Goal: Find specific page/section: Find specific page/section

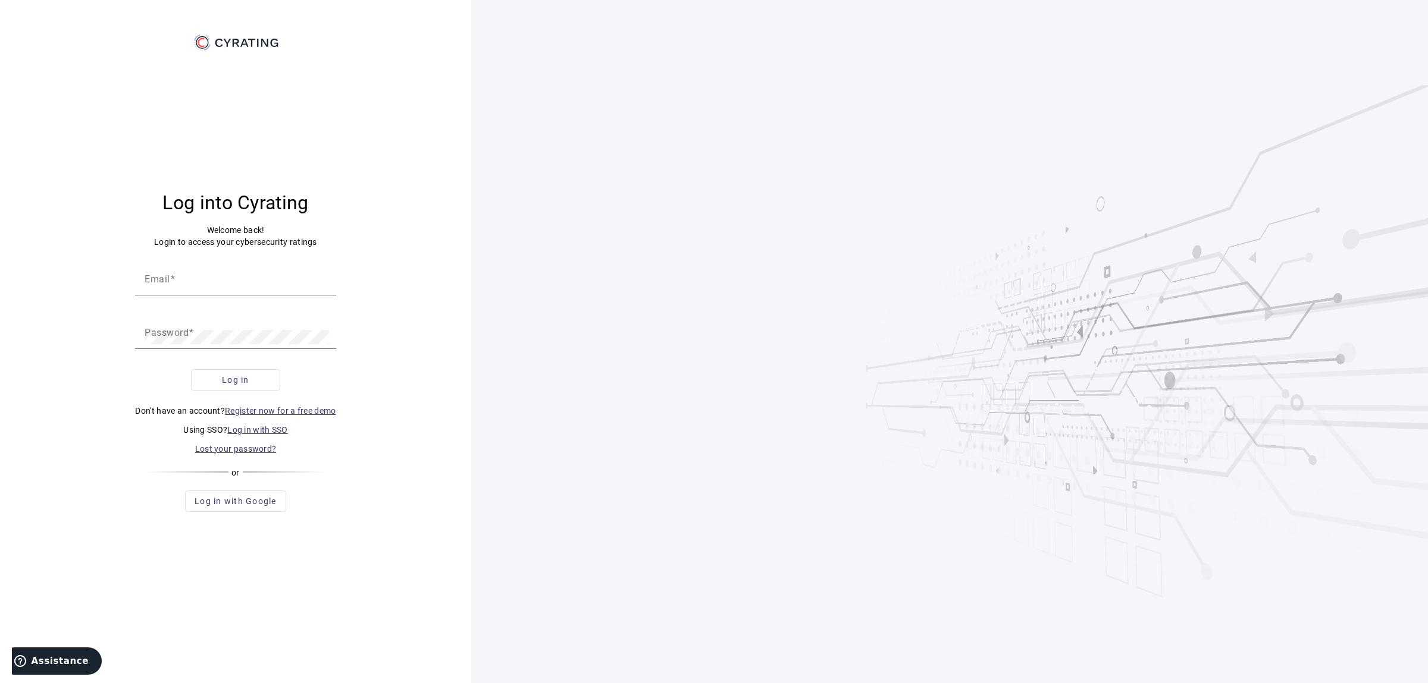
click at [242, 428] on link "Log in with SSO" at bounding box center [257, 430] width 61 height 10
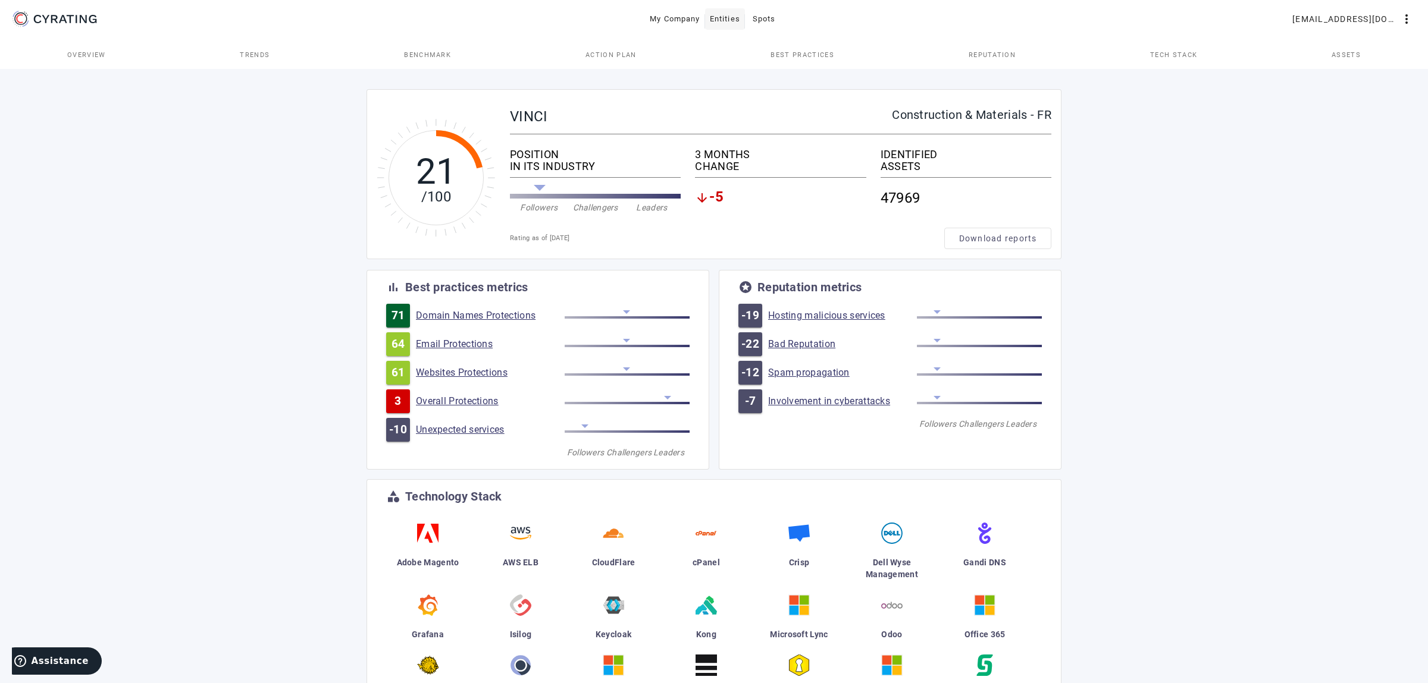
click at [713, 23] on span "Entities" at bounding box center [725, 19] width 30 height 19
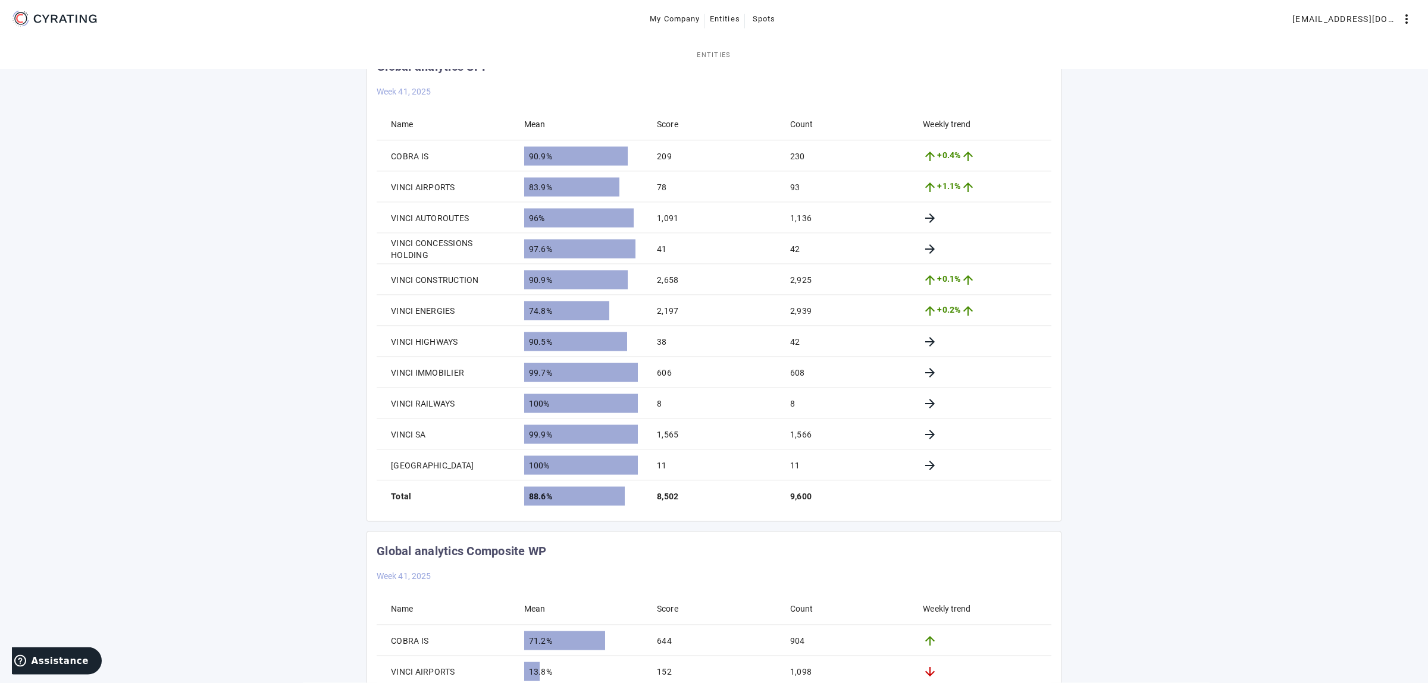
scroll to position [687, 0]
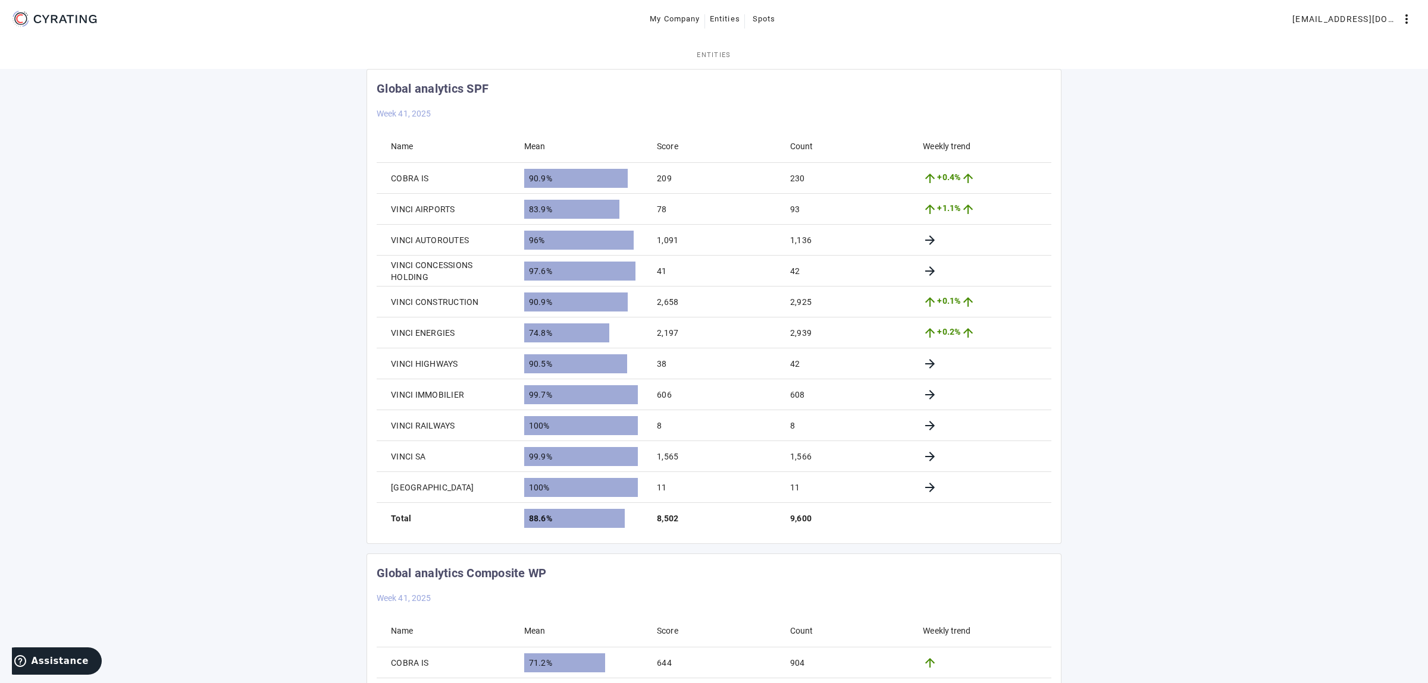
click at [1150, 163] on div "Entities Subsidiary Level Search... search Name Level Industry CYRATING VINCI I…" at bounding box center [714, 220] width 1428 height 1680
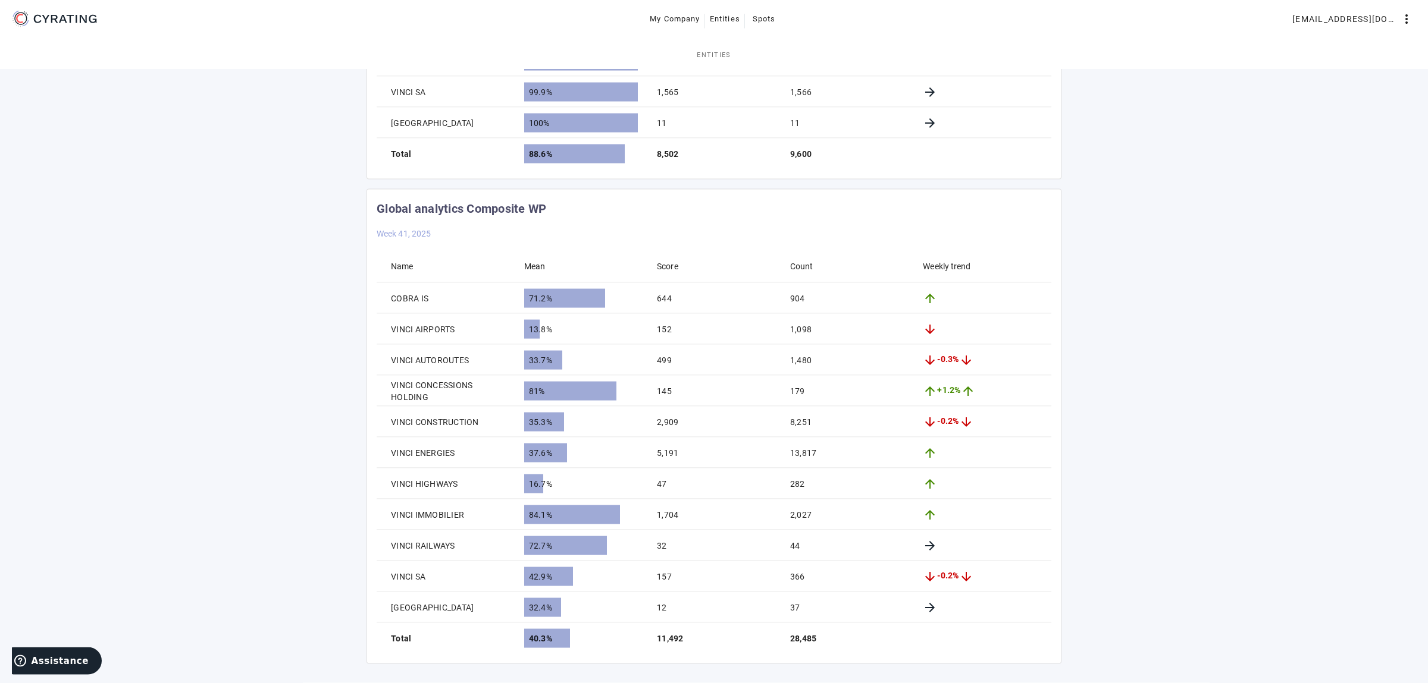
scroll to position [1062, 0]
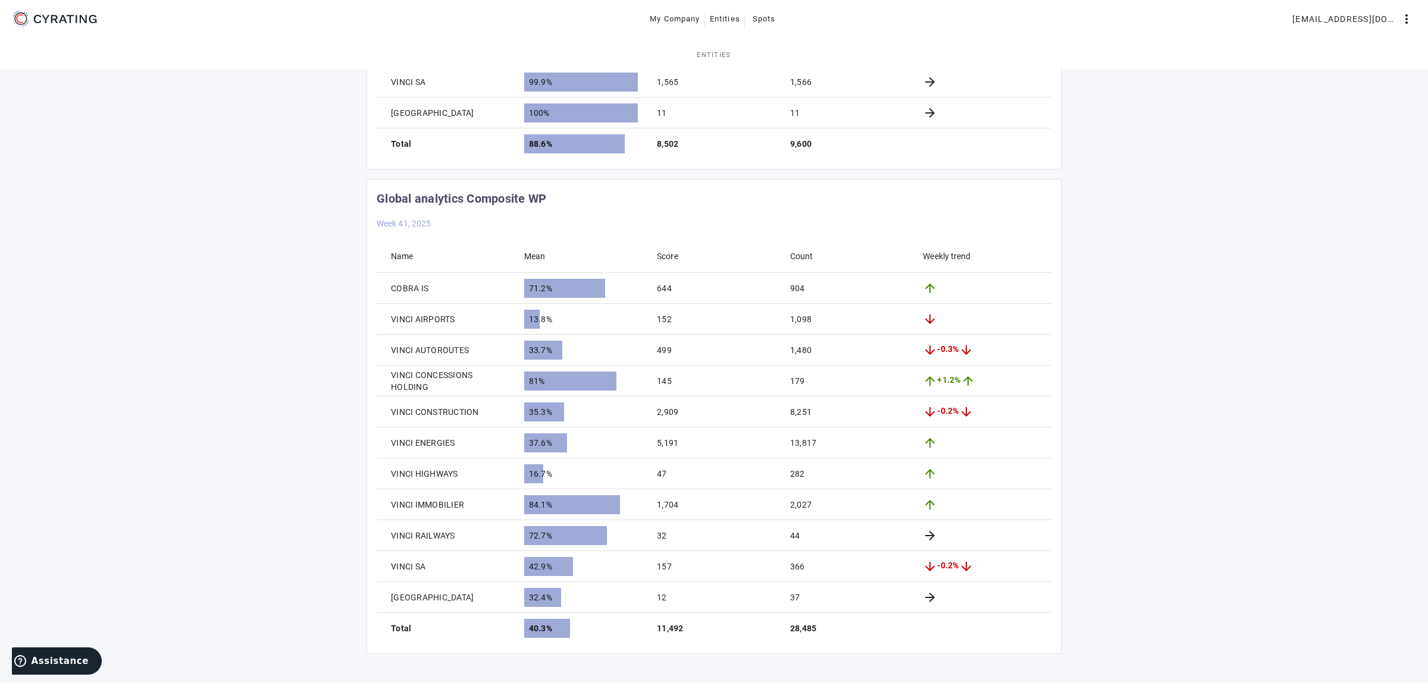
drag, startPoint x: 1299, startPoint y: 382, endPoint x: 1109, endPoint y: 344, distance: 193.0
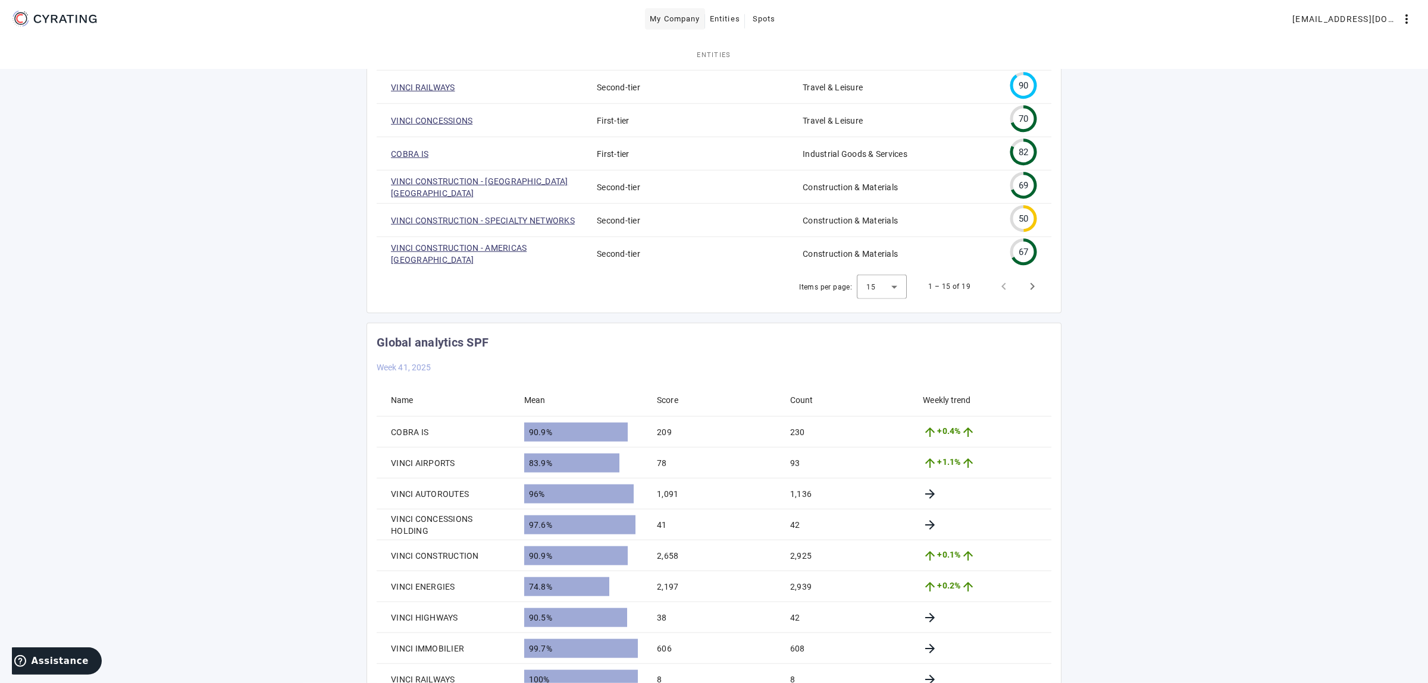
scroll to position [312, 0]
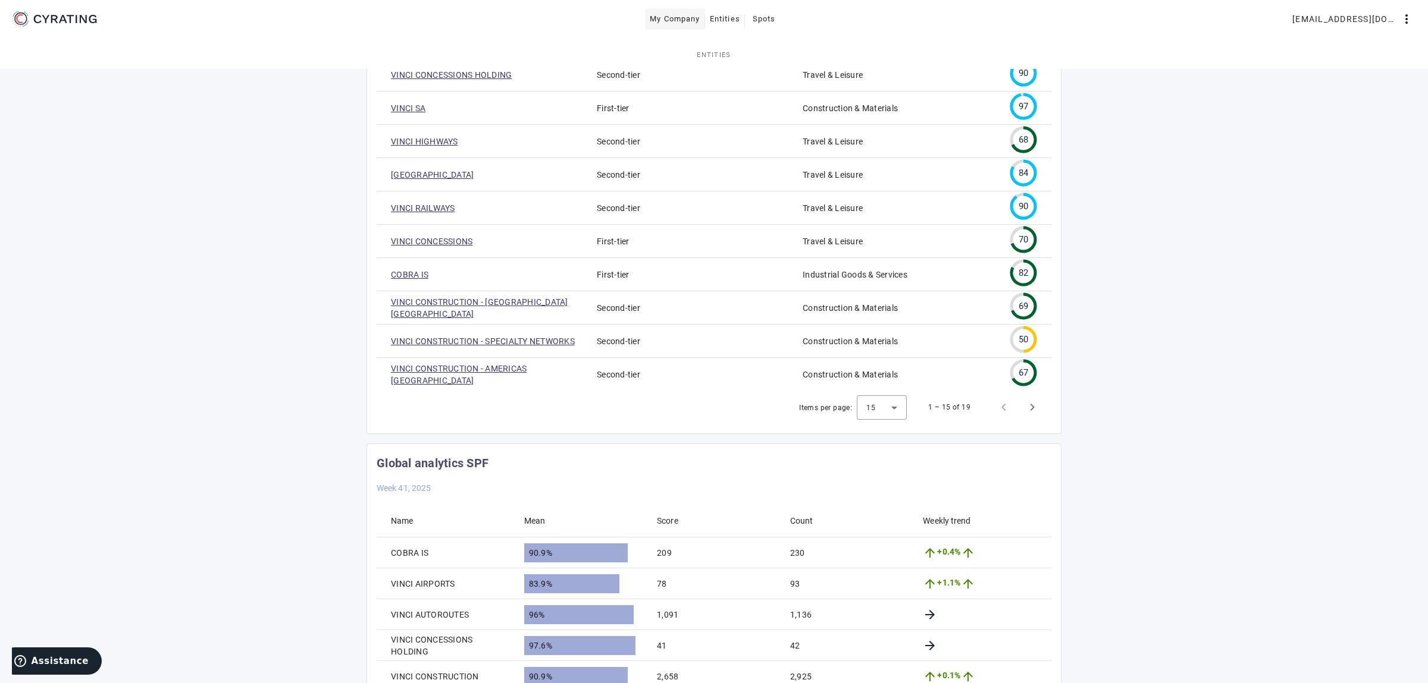
click at [677, 7] on span at bounding box center [675, 19] width 60 height 29
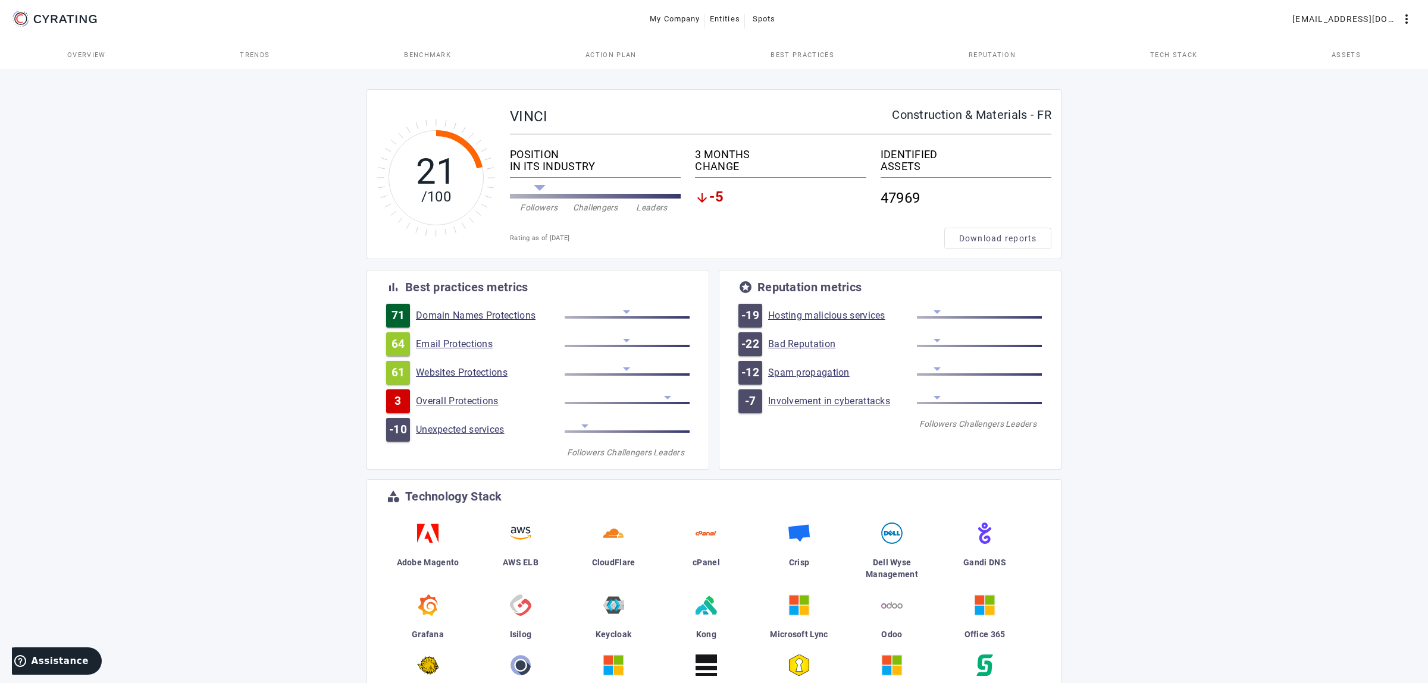
click at [205, 239] on div "21 /100 VINCI Construction & Materials - FR POSITION IN ITS INDUSTRY Followers …" at bounding box center [714, 445] width 1428 height 757
